Goal: Task Accomplishment & Management: Complete application form

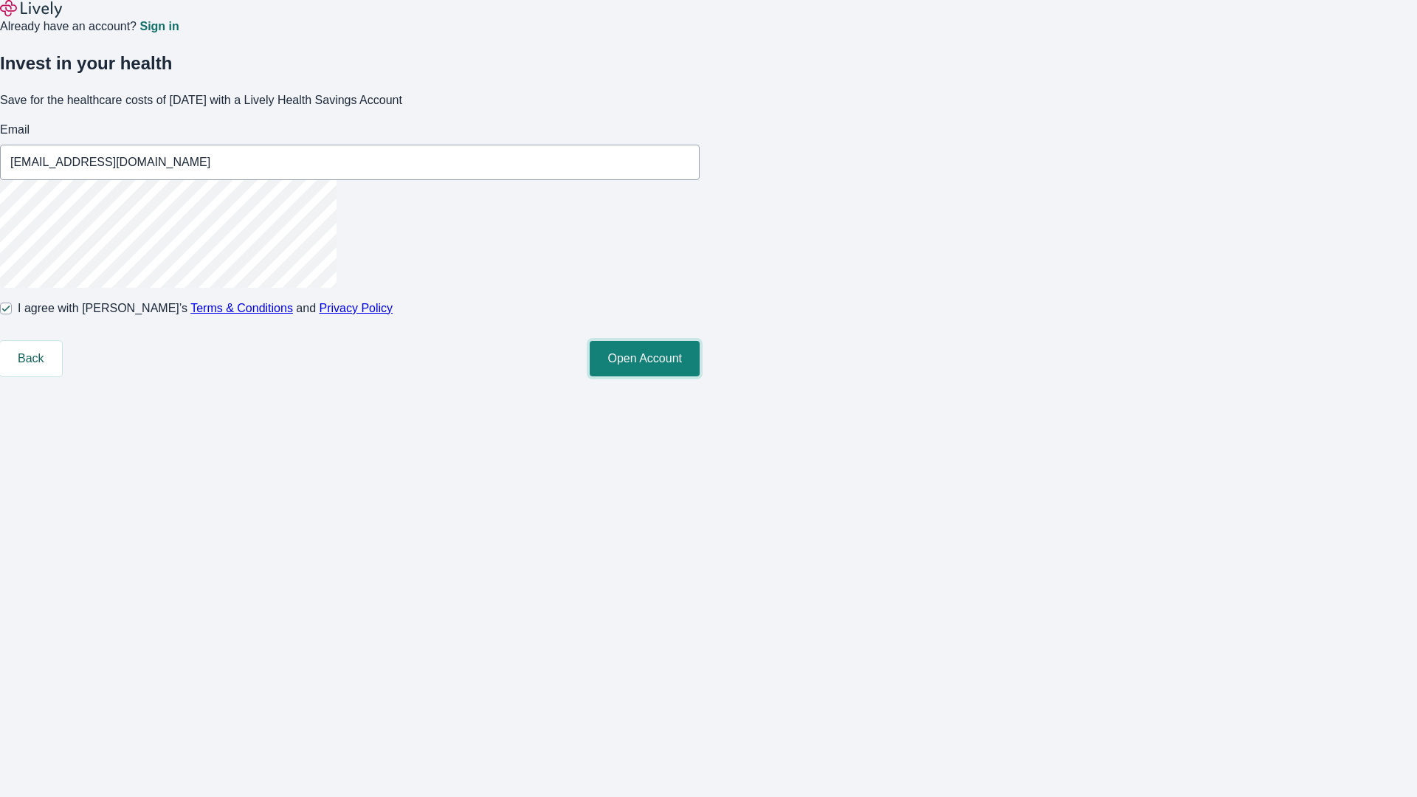
click at [700, 376] on button "Open Account" at bounding box center [645, 358] width 110 height 35
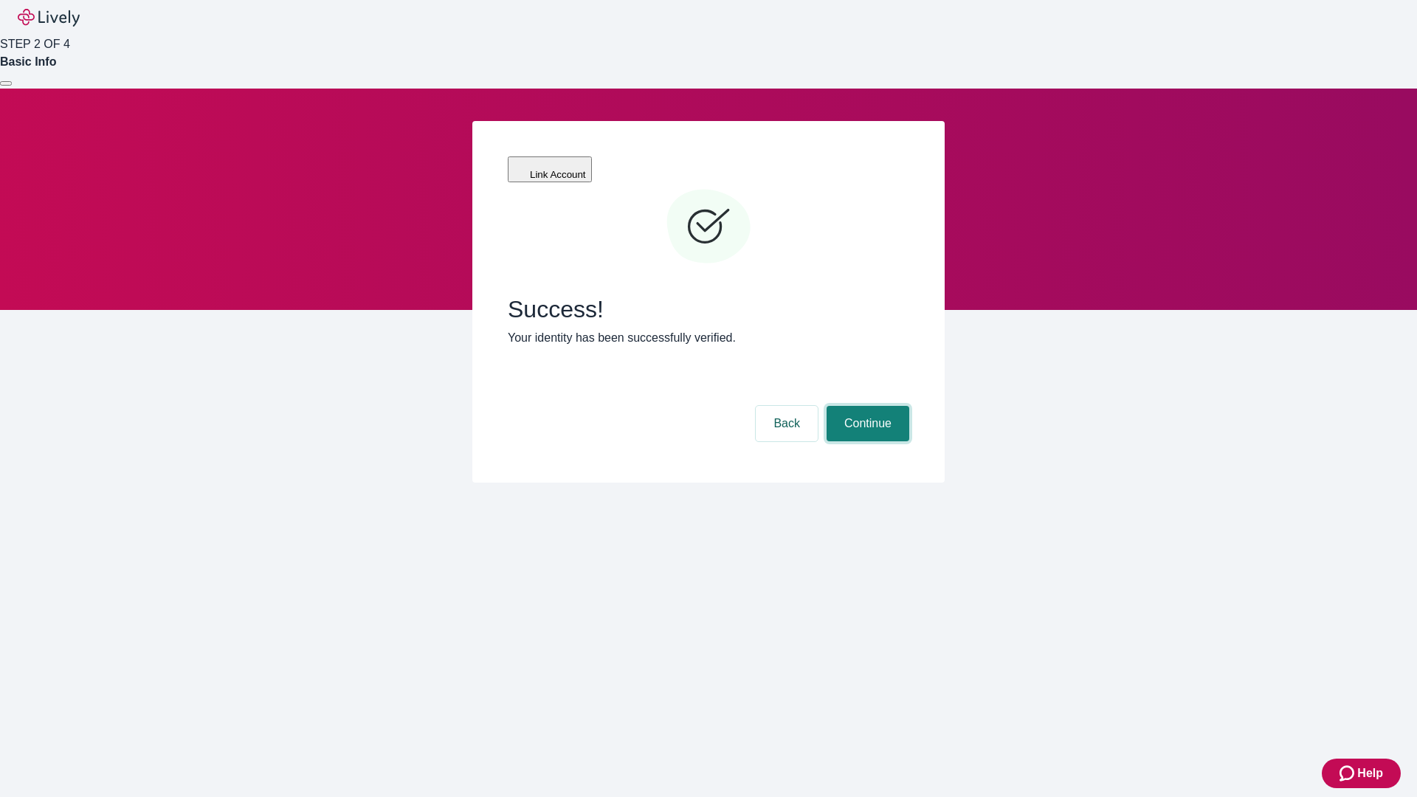
click at [866, 406] on button "Continue" at bounding box center [868, 423] width 83 height 35
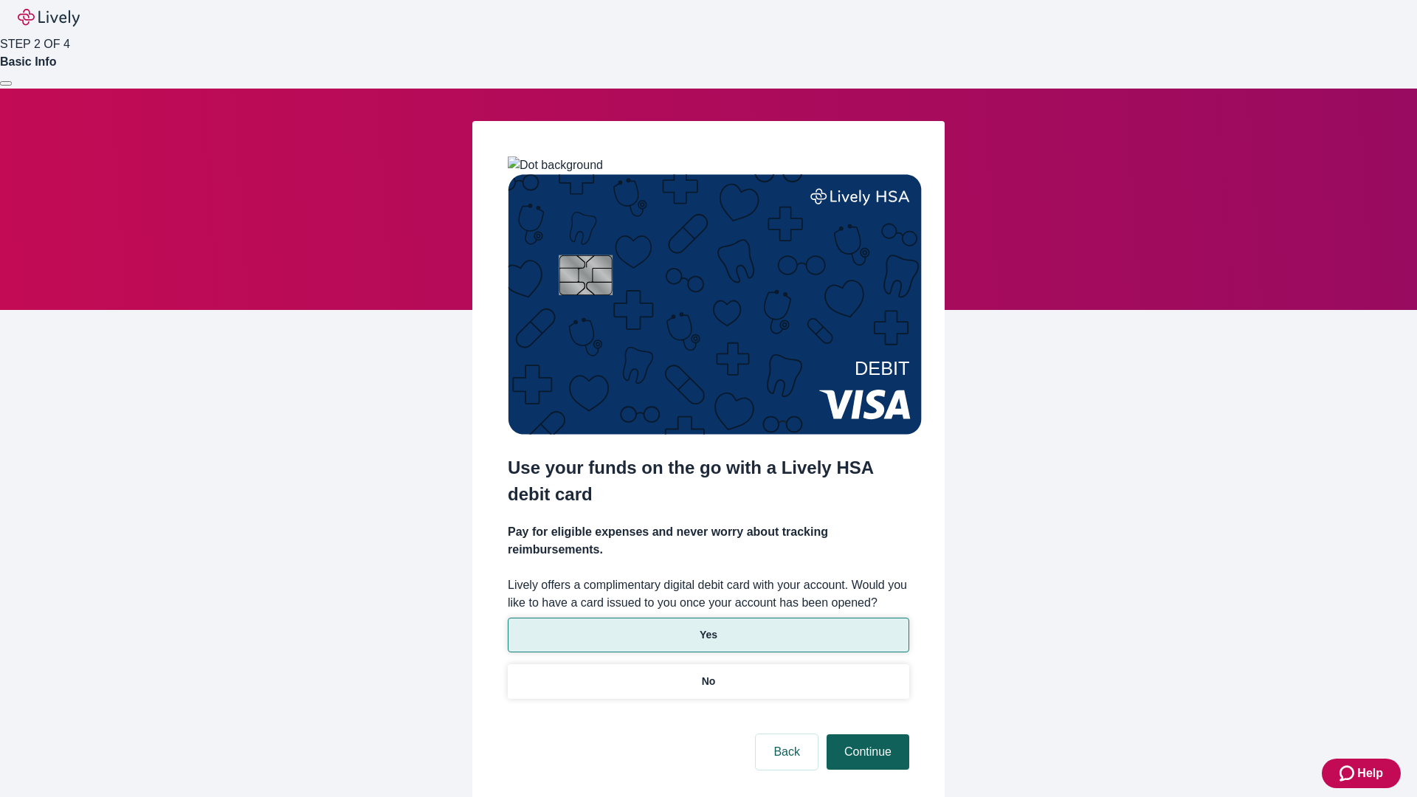
click at [708, 627] on p "Yes" at bounding box center [709, 634] width 18 height 15
click at [866, 734] on button "Continue" at bounding box center [868, 751] width 83 height 35
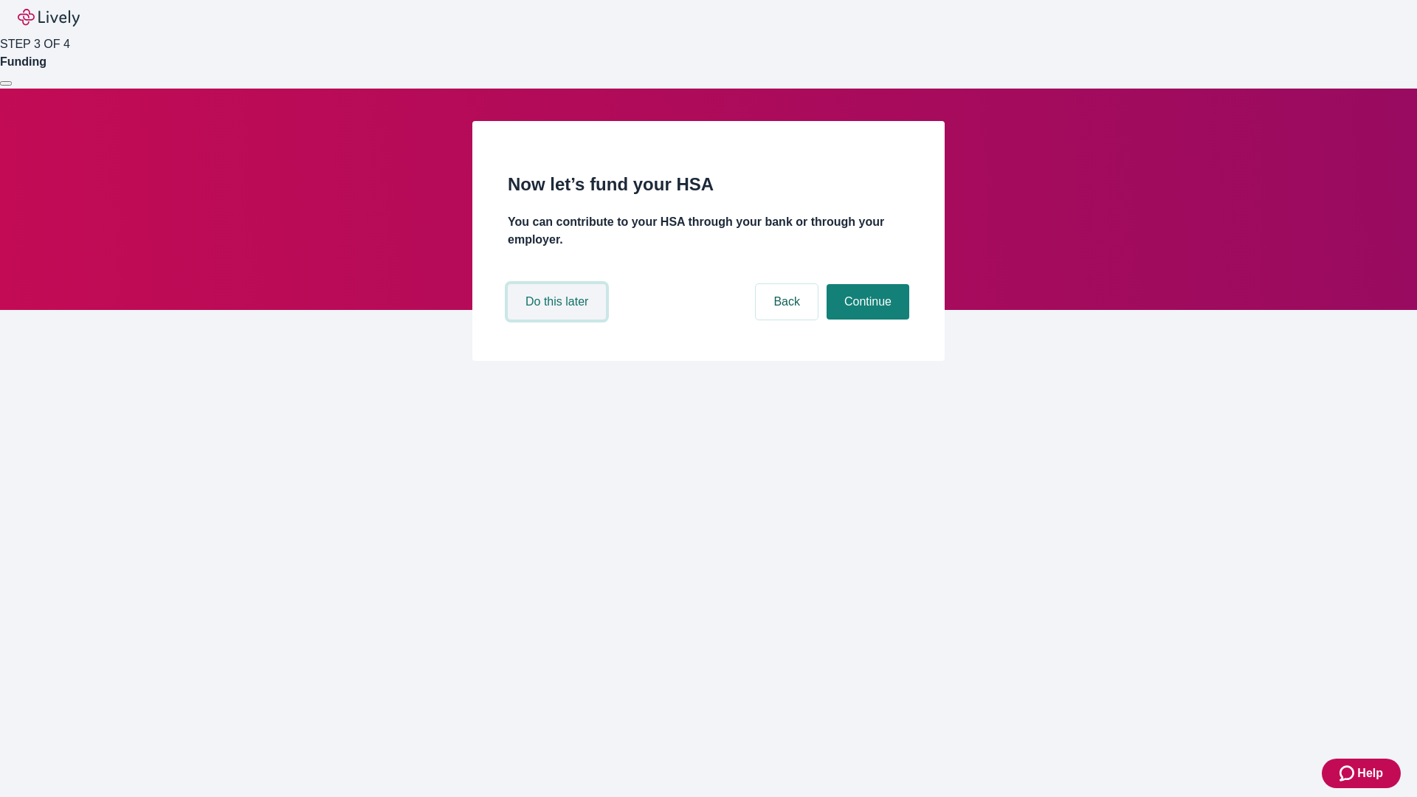
click at [559, 320] on button "Do this later" at bounding box center [557, 301] width 98 height 35
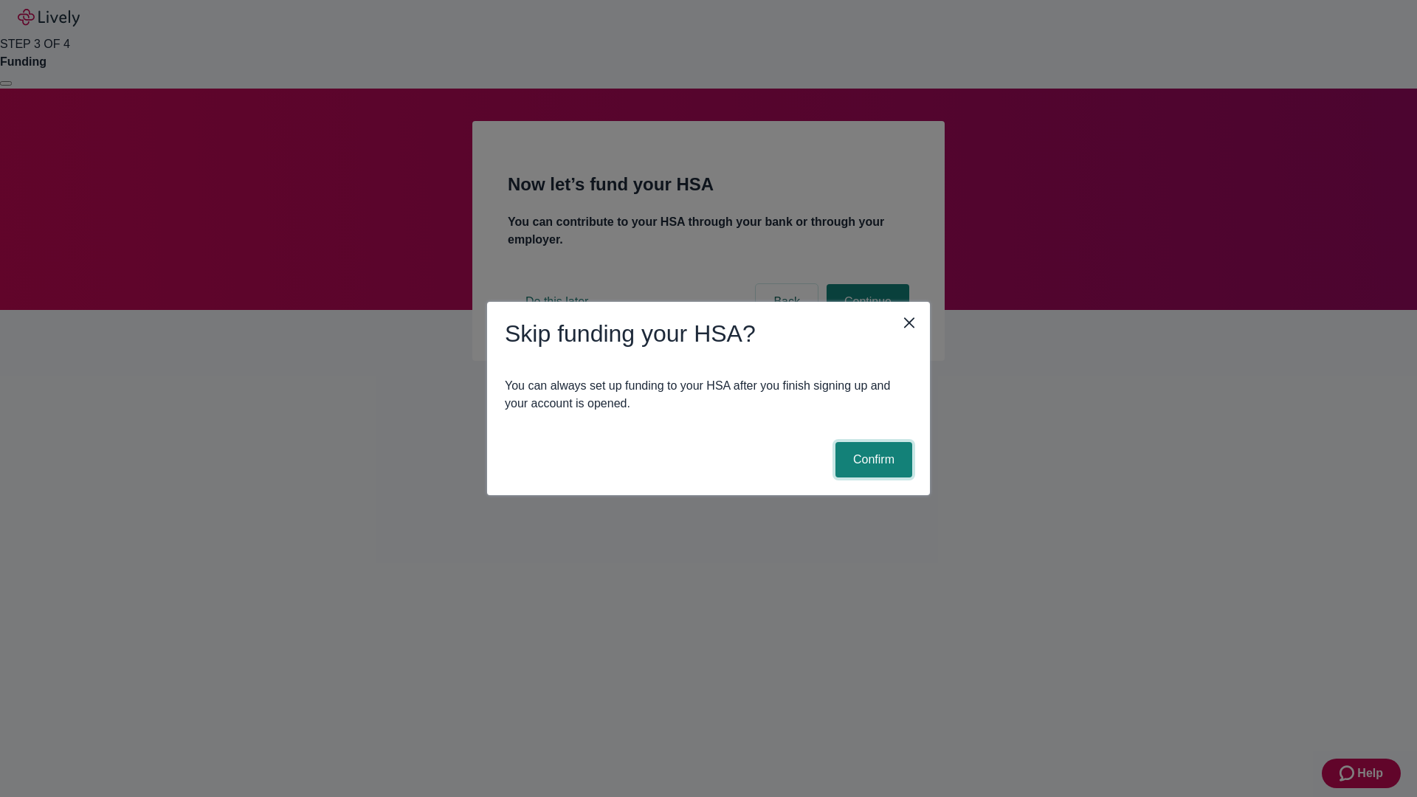
click at [872, 460] on button "Confirm" at bounding box center [874, 459] width 77 height 35
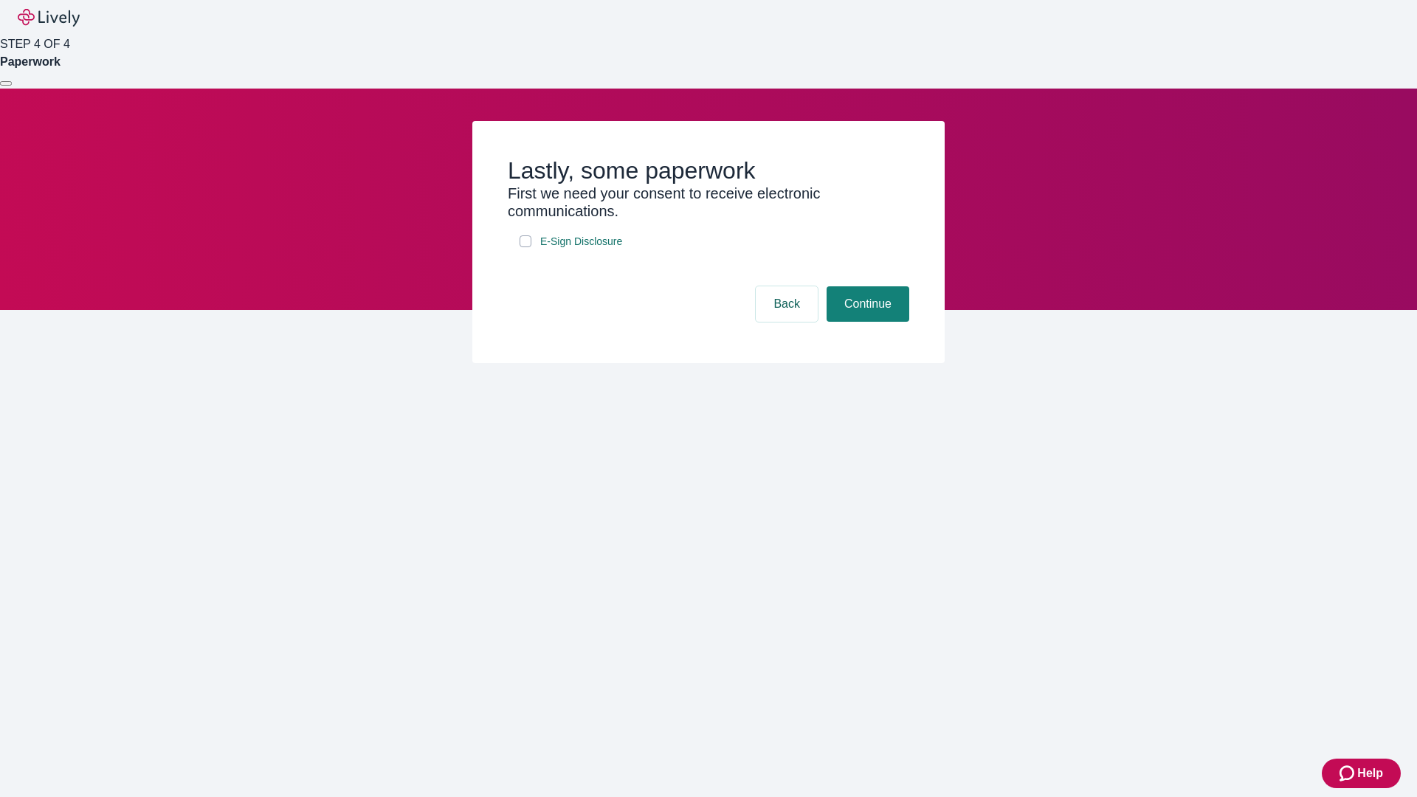
click at [526, 247] on input "E-Sign Disclosure" at bounding box center [526, 241] width 12 height 12
checkbox input "true"
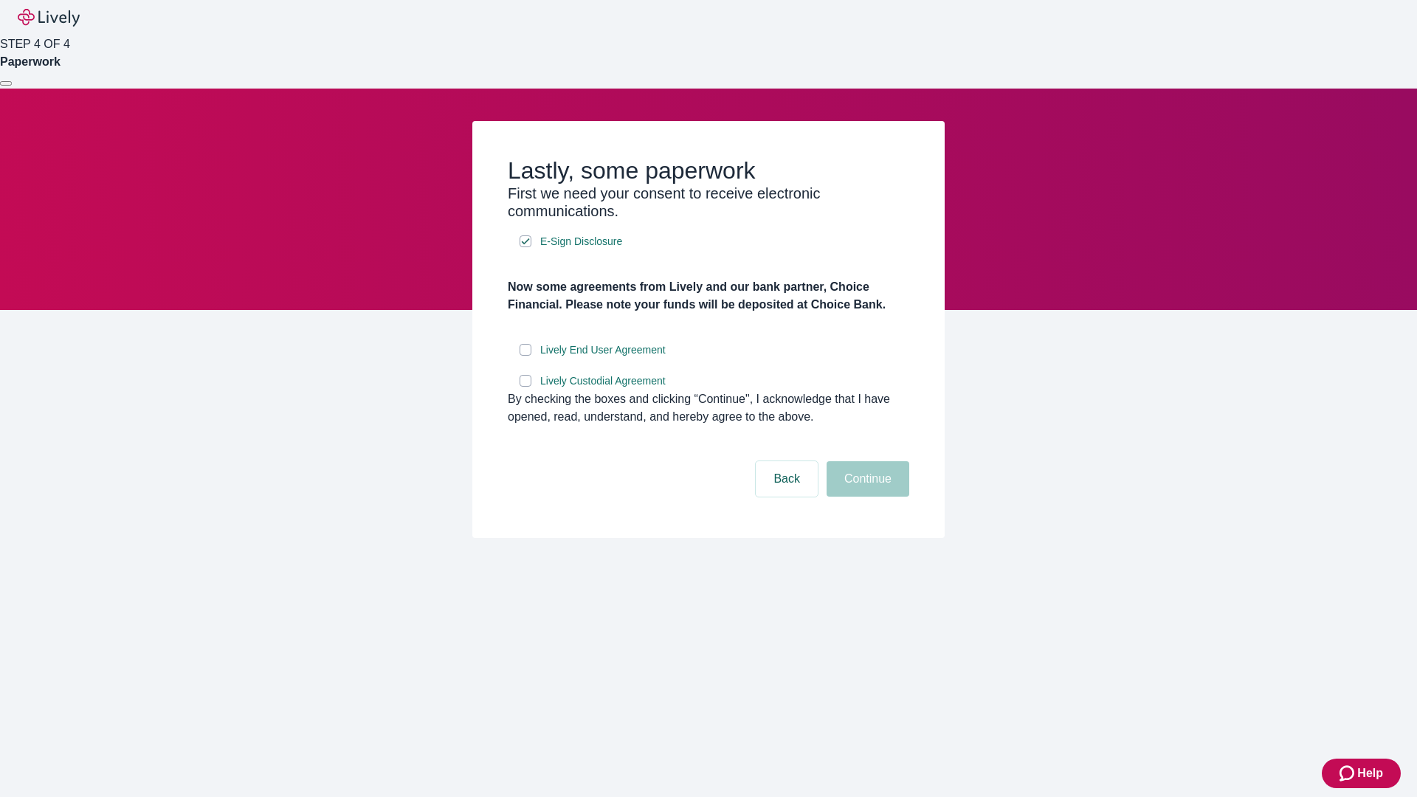
click at [526, 356] on input "Lively End User Agreement" at bounding box center [526, 350] width 12 height 12
checkbox input "true"
click at [526, 387] on input "Lively Custodial Agreement" at bounding box center [526, 381] width 12 height 12
checkbox input "true"
click at [866, 497] on button "Continue" at bounding box center [868, 478] width 83 height 35
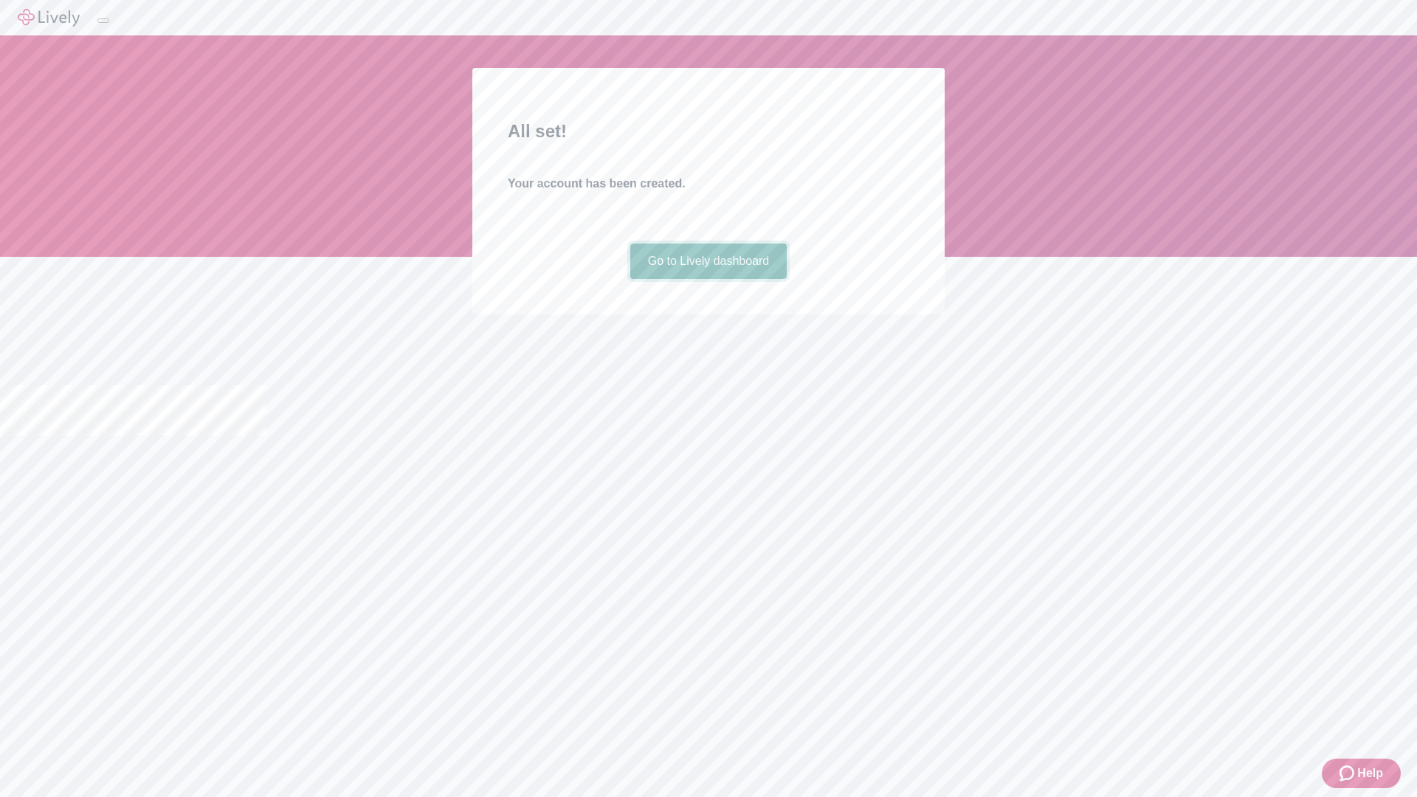
click at [708, 279] on link "Go to Lively dashboard" at bounding box center [708, 261] width 157 height 35
